Goal: Use online tool/utility

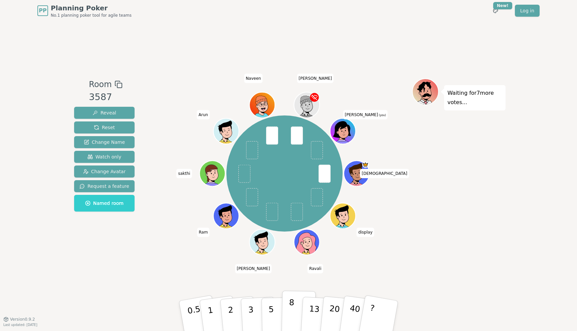
click at [289, 311] on p "8" at bounding box center [291, 316] width 6 height 36
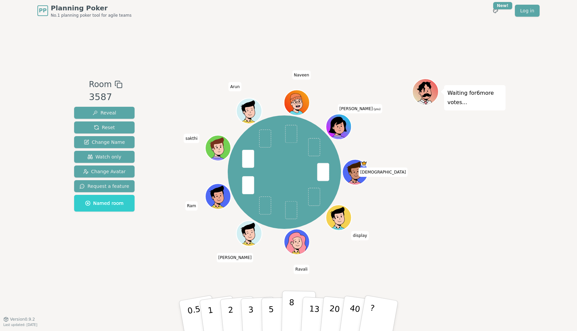
click at [292, 304] on p "8" at bounding box center [291, 316] width 6 height 36
click at [287, 309] on button "8" at bounding box center [298, 316] width 34 height 51
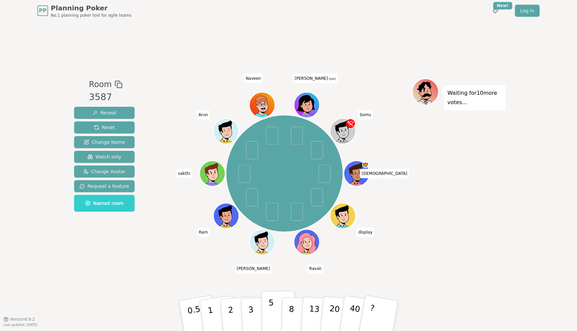
click at [274, 313] on button "5" at bounding box center [278, 316] width 34 height 51
click at [291, 310] on p "8" at bounding box center [291, 316] width 6 height 36
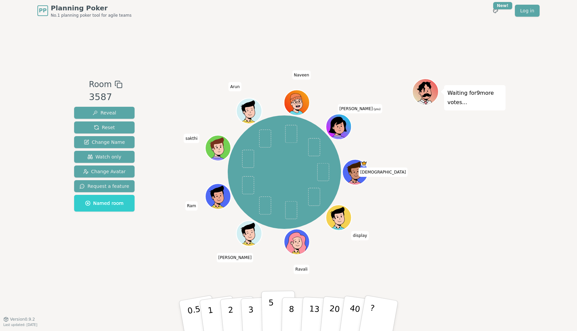
click at [275, 312] on button "5" at bounding box center [278, 316] width 34 height 51
click at [271, 312] on p "5" at bounding box center [271, 316] width 6 height 36
click at [268, 304] on button "5" at bounding box center [278, 316] width 34 height 51
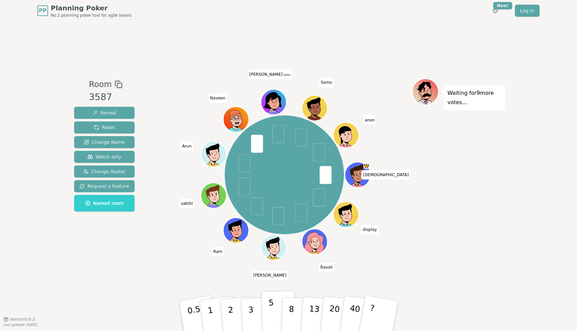
click at [270, 316] on p "5" at bounding box center [271, 316] width 6 height 36
click at [270, 314] on p "5" at bounding box center [271, 316] width 6 height 36
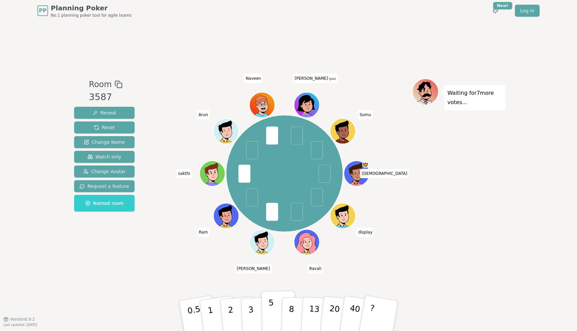
click at [272, 309] on p "5" at bounding box center [271, 316] width 6 height 36
click at [295, 313] on button "8" at bounding box center [298, 316] width 34 height 51
click at [273, 319] on button "5" at bounding box center [278, 316] width 34 height 51
